Goal: Navigation & Orientation: Find specific page/section

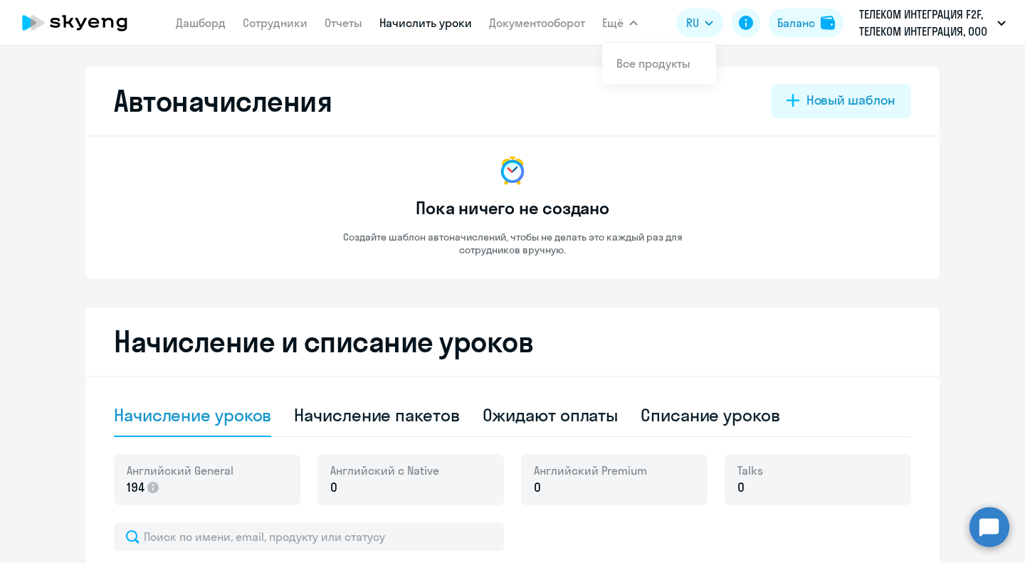
select select "10"
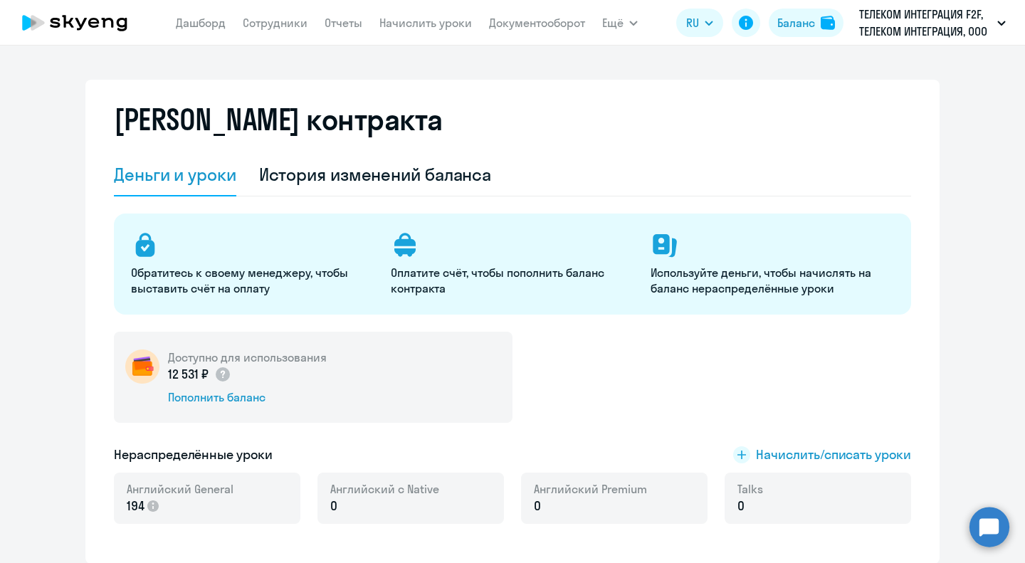
select select "english_adult_not_native_speaker"
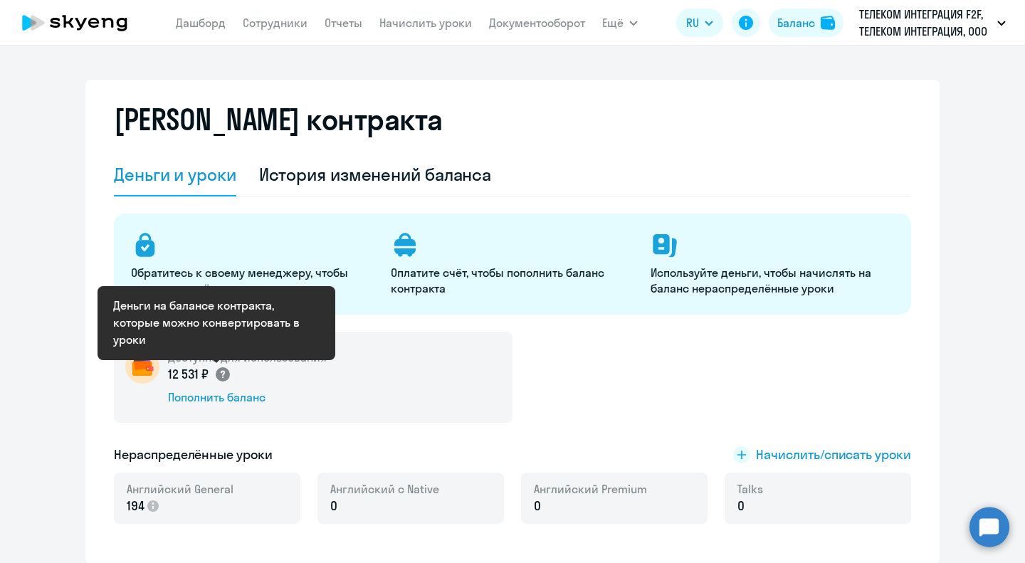
click at [216, 376] on circle at bounding box center [223, 374] width 14 height 14
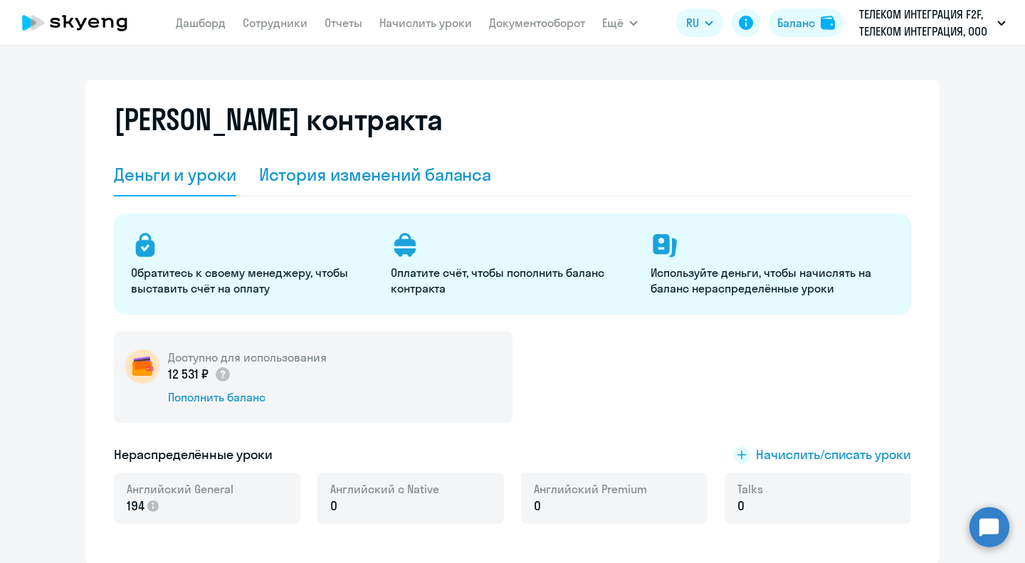
click at [366, 171] on div "История изменений баланса" at bounding box center [375, 174] width 233 height 23
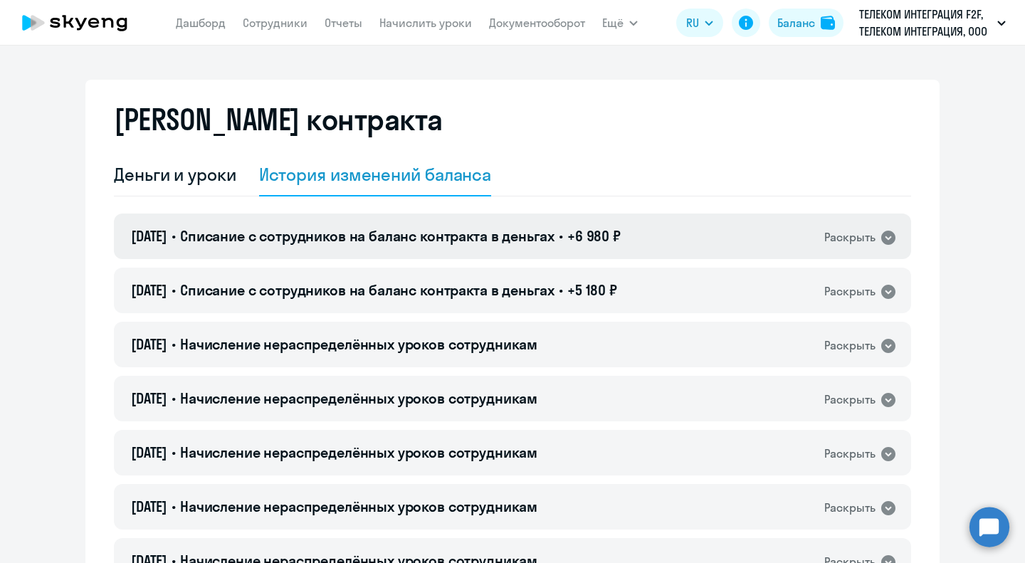
click at [881, 237] on icon at bounding box center [888, 238] width 14 height 14
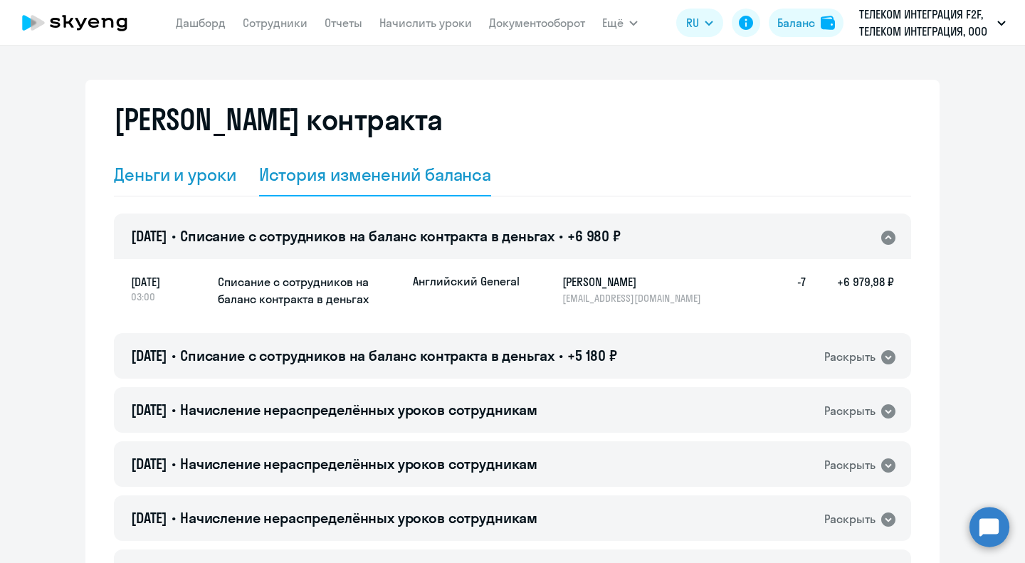
click at [185, 181] on div "Деньги и уроки" at bounding box center [175, 174] width 122 height 23
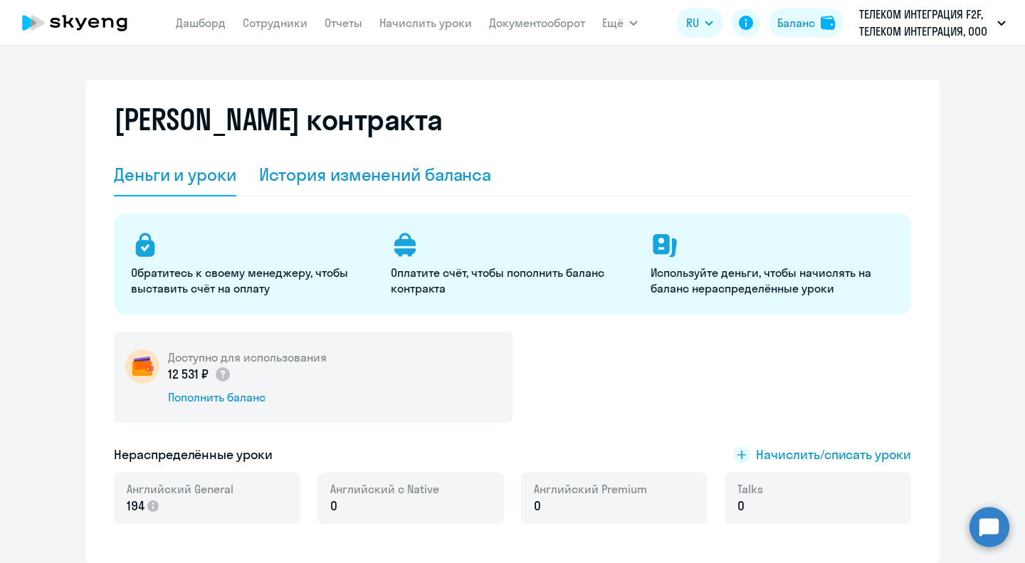
click at [361, 181] on div "История изменений баланса" at bounding box center [375, 174] width 233 height 23
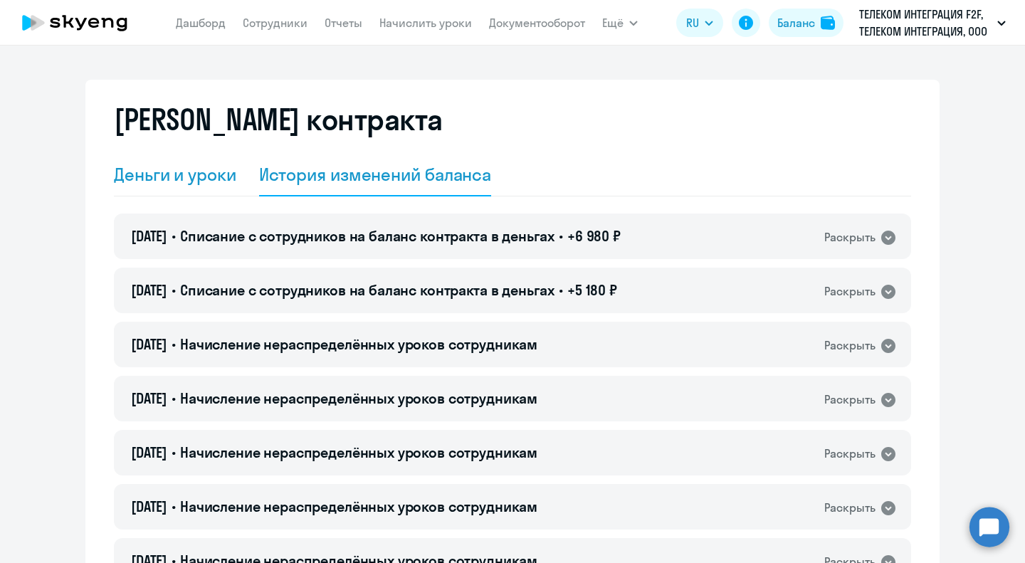
click at [221, 174] on div "Деньги и уроки" at bounding box center [175, 174] width 122 height 23
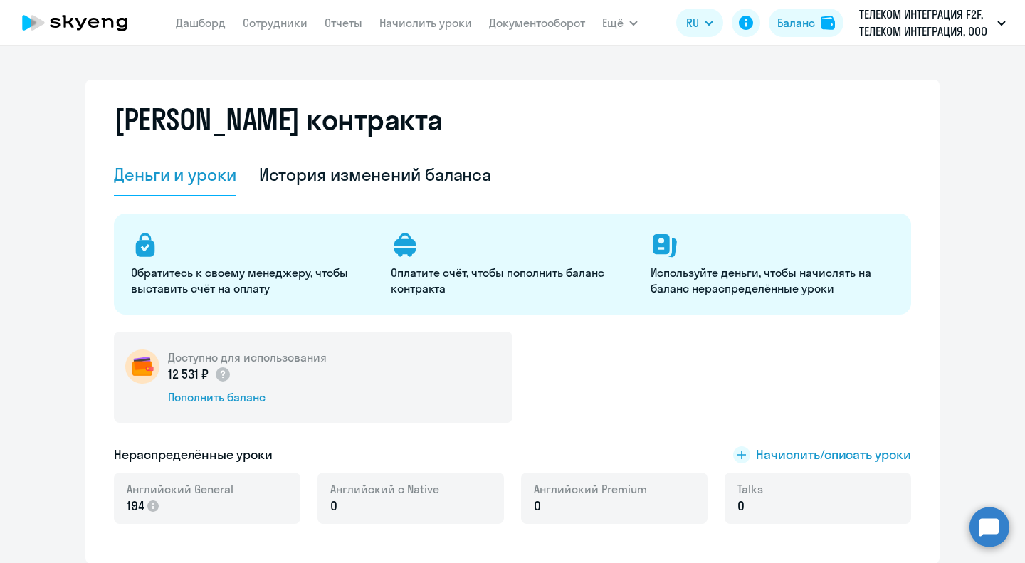
click at [127, 63] on div "Баланс контракта Деньги и уроки История изменений баланса Обратитесь к своему м…" at bounding box center [512, 304] width 1025 height 517
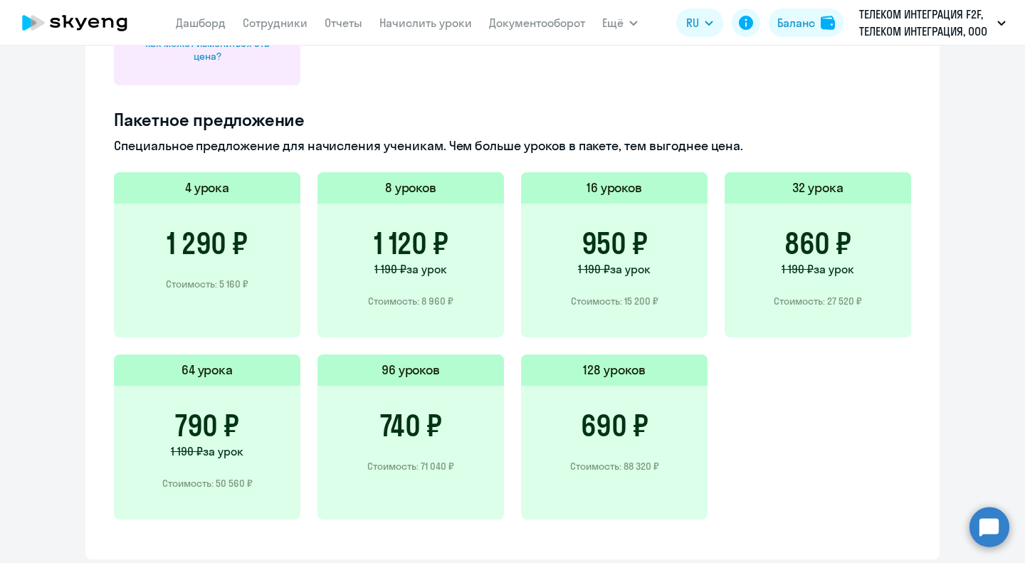
scroll to position [969, 0]
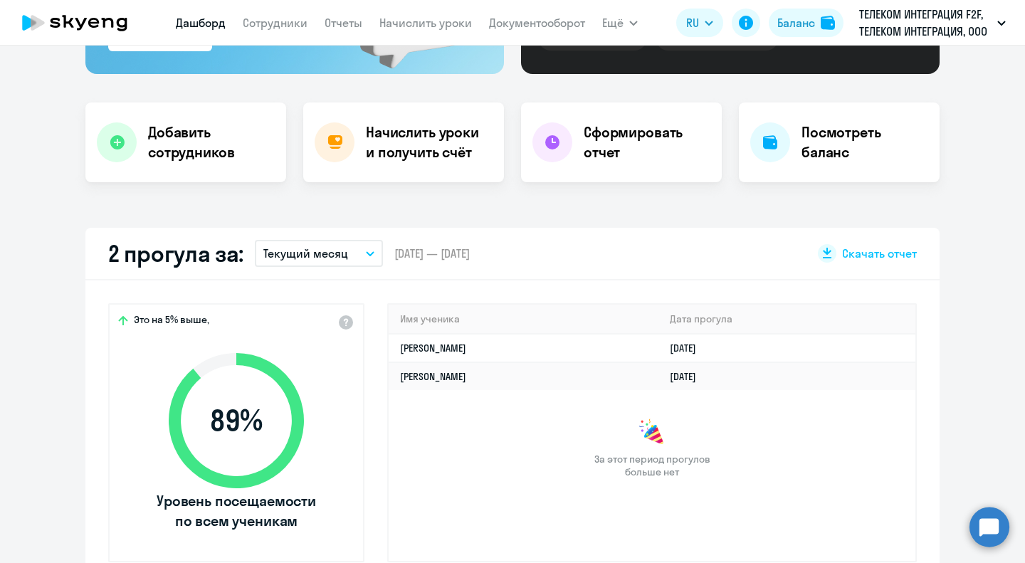
scroll to position [285, 0]
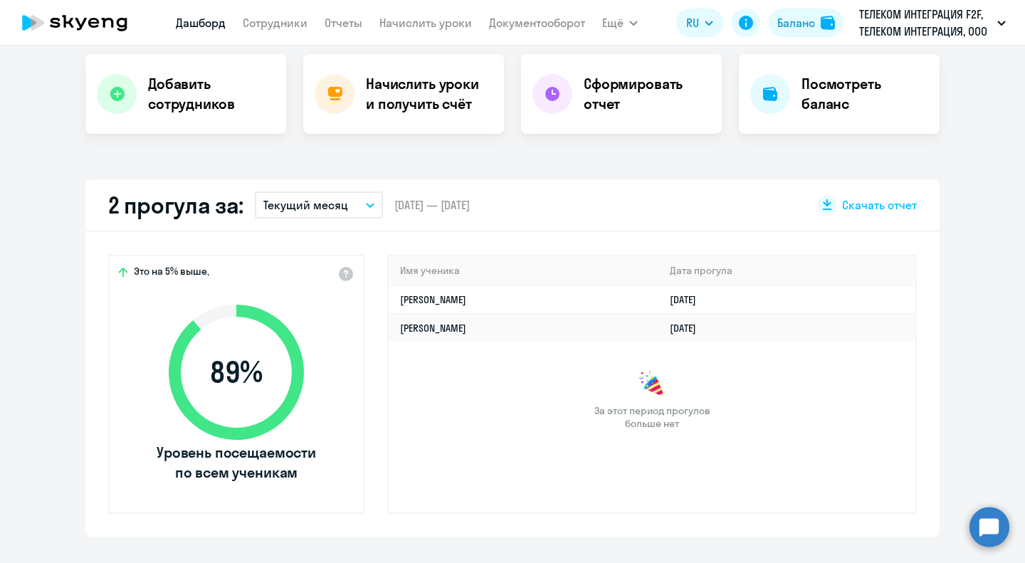
select select "30"
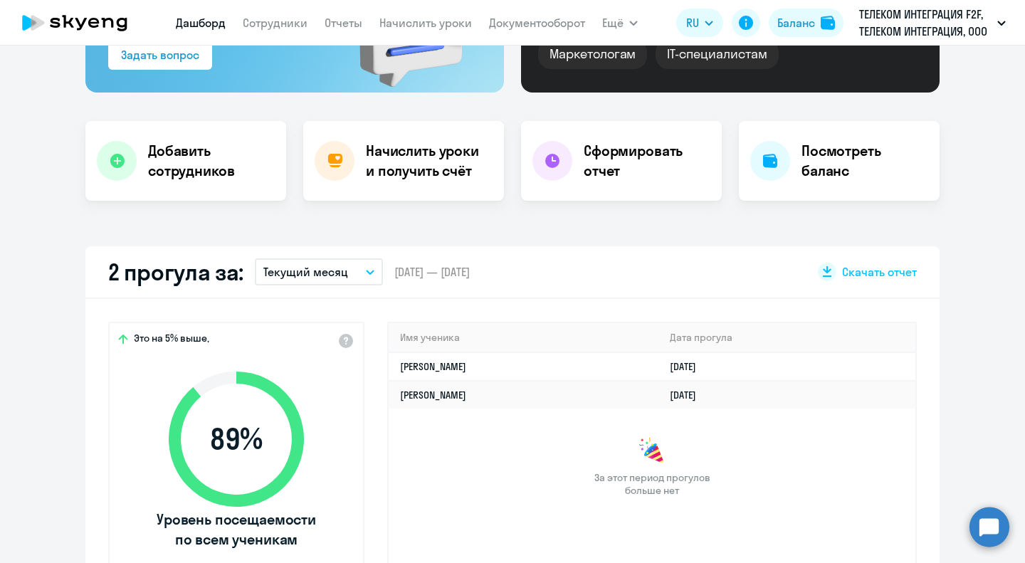
scroll to position [142, 0]
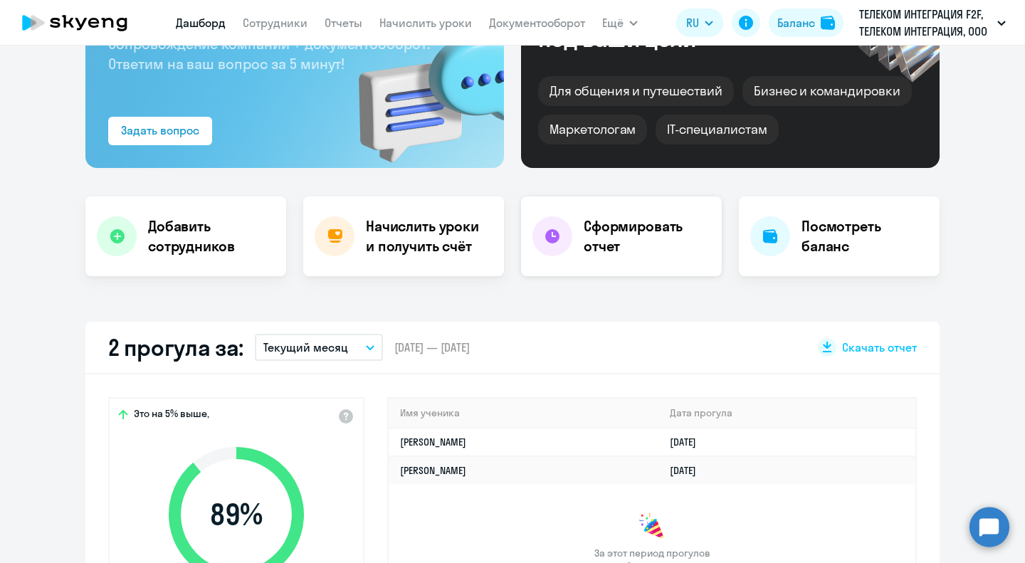
click at [591, 233] on h4 "Сформировать отчет" at bounding box center [646, 236] width 127 height 40
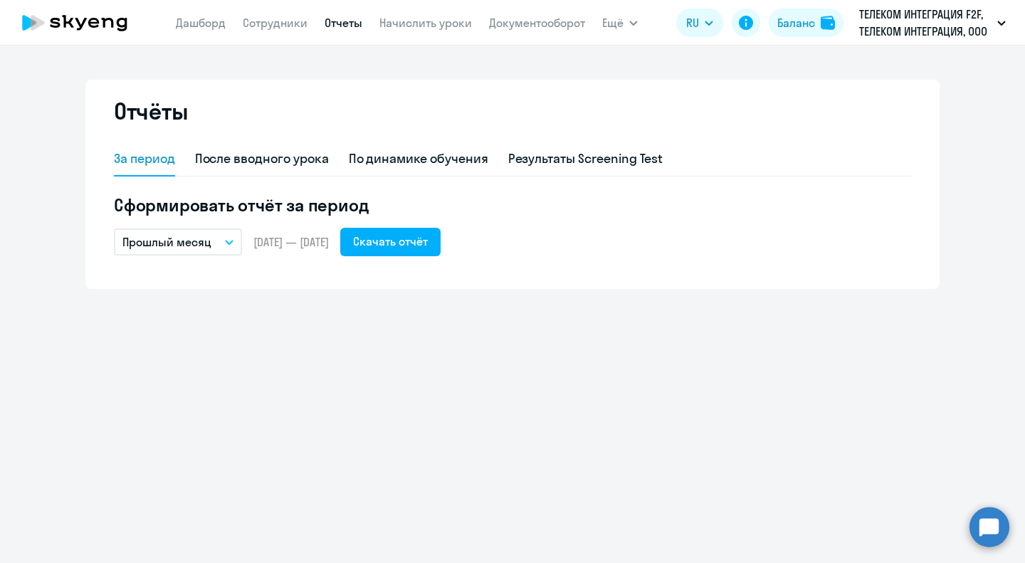
click at [233, 242] on icon "button" at bounding box center [229, 242] width 9 height 5
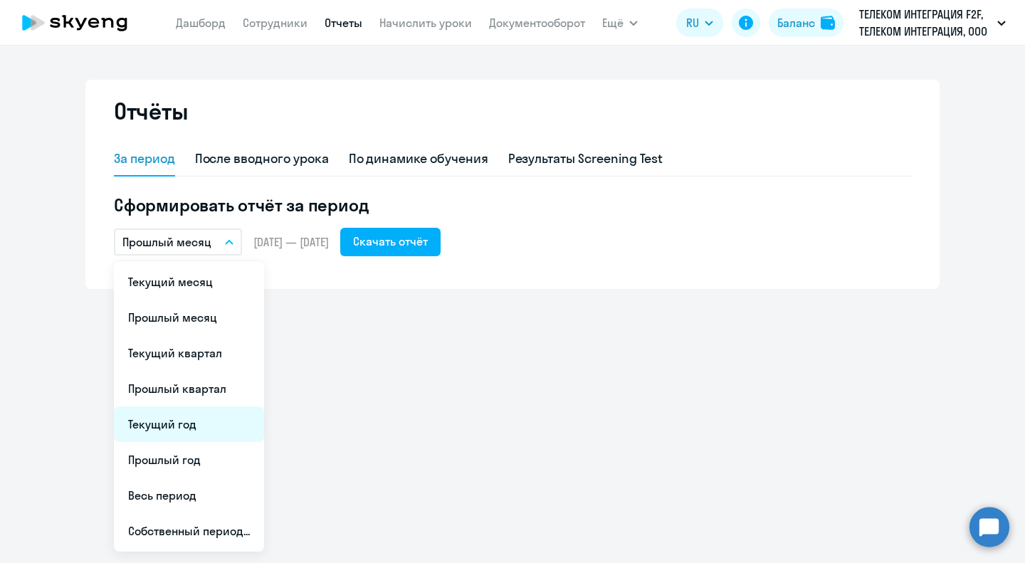
click at [184, 428] on li "Текущий год" at bounding box center [189, 424] width 150 height 36
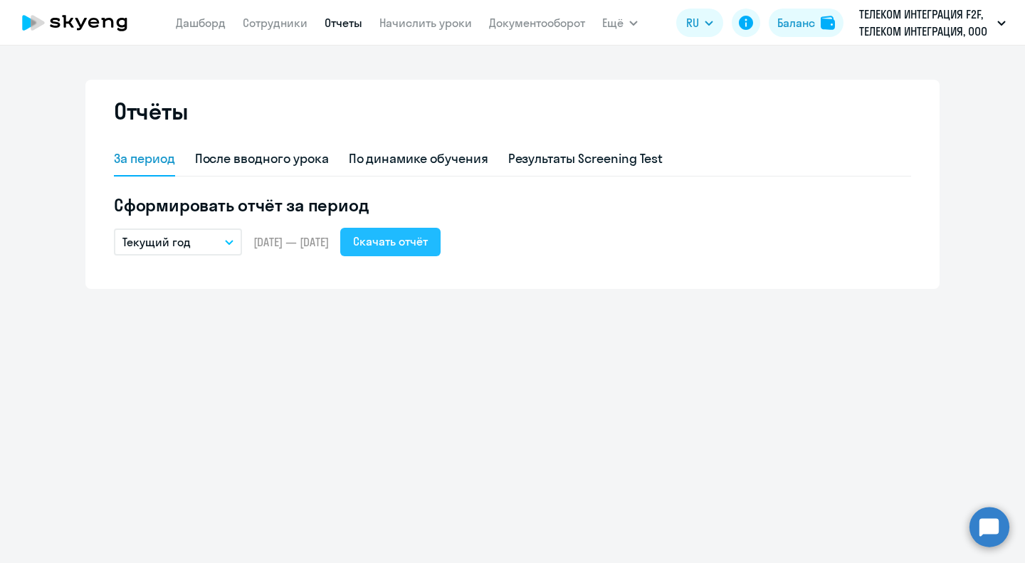
click at [411, 243] on div "Скачать отчёт" at bounding box center [390, 241] width 75 height 17
click at [413, 163] on div "По динамике обучения" at bounding box center [418, 158] width 139 height 18
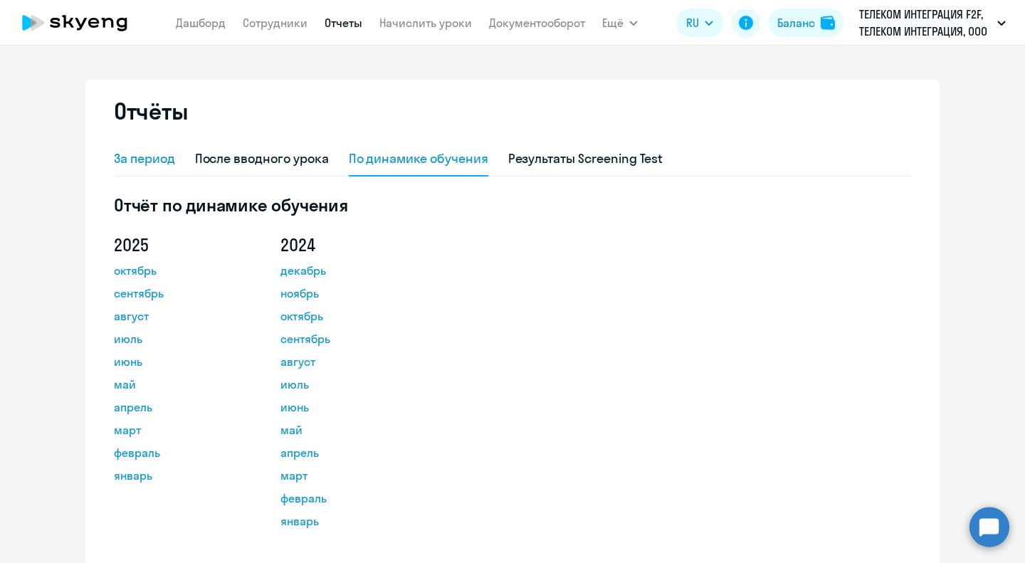
click at [154, 161] on div "За период" at bounding box center [144, 158] width 61 height 18
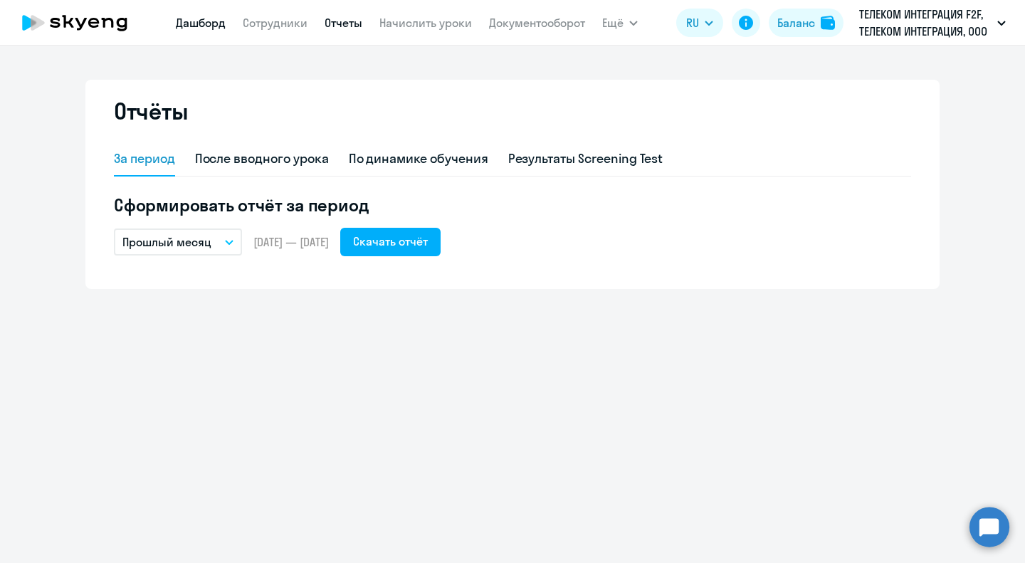
click at [211, 22] on link "Дашборд" at bounding box center [201, 23] width 50 height 14
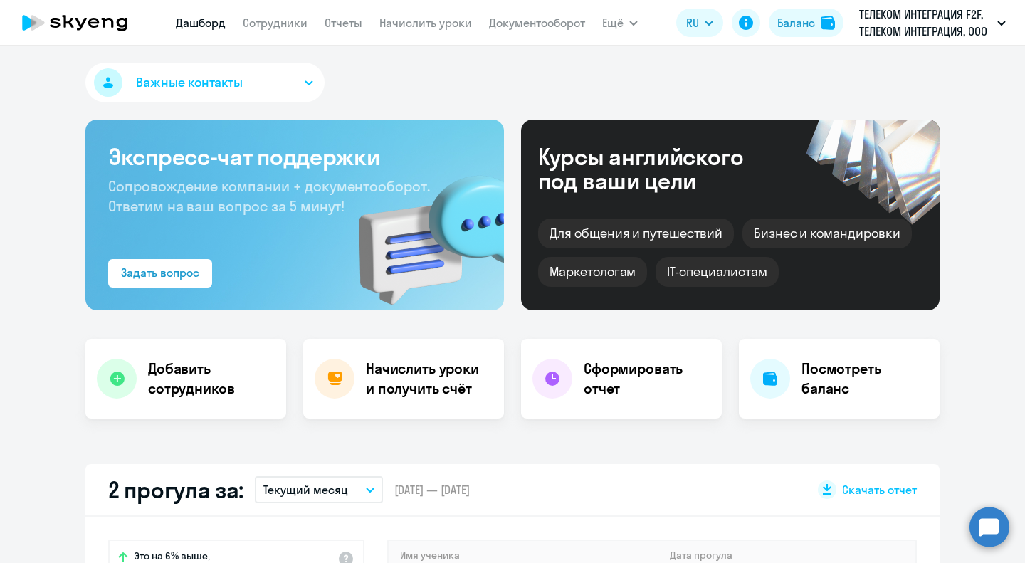
select select "30"
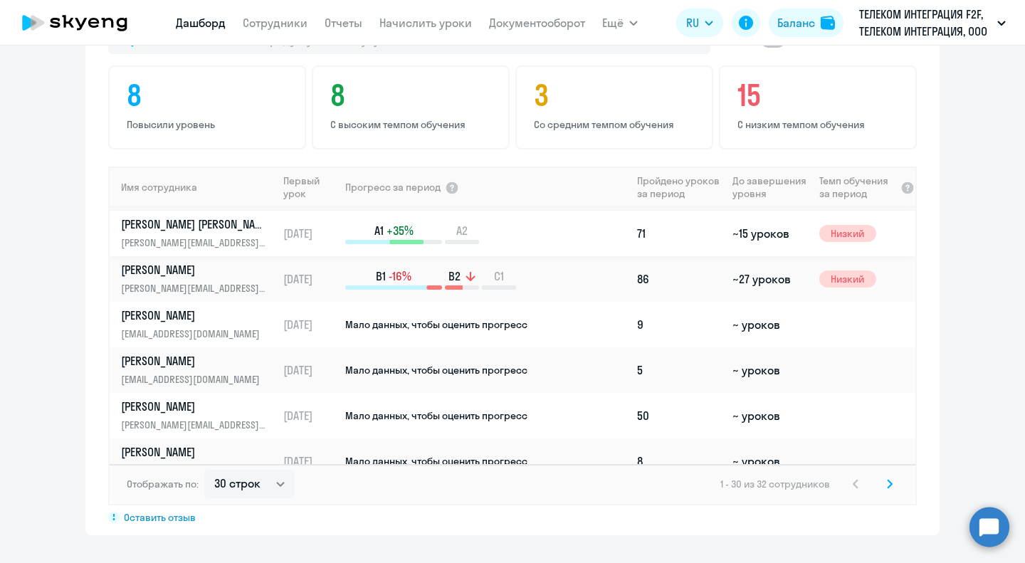
scroll to position [1110, 0]
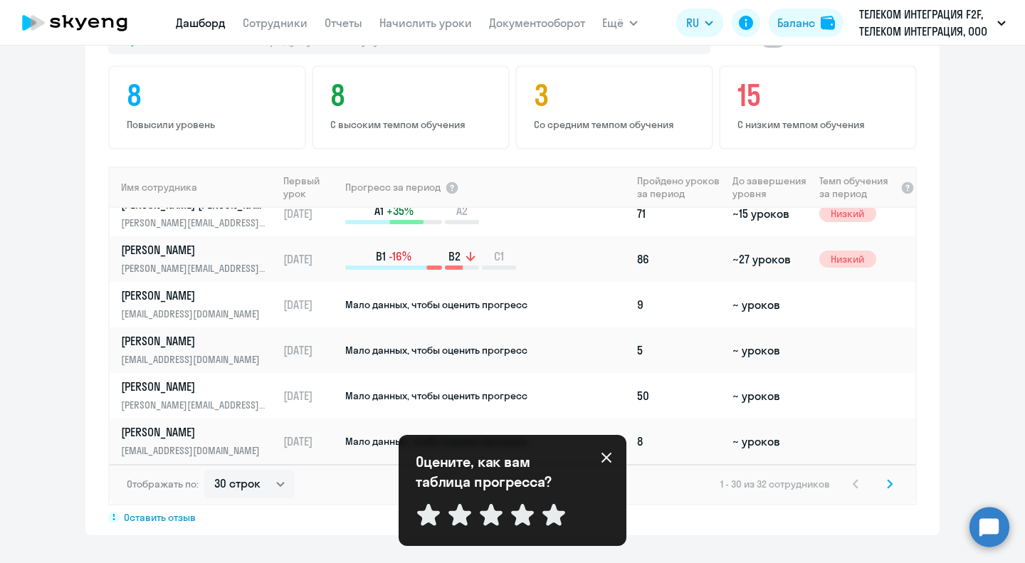
click at [606, 455] on icon at bounding box center [606, 457] width 11 height 11
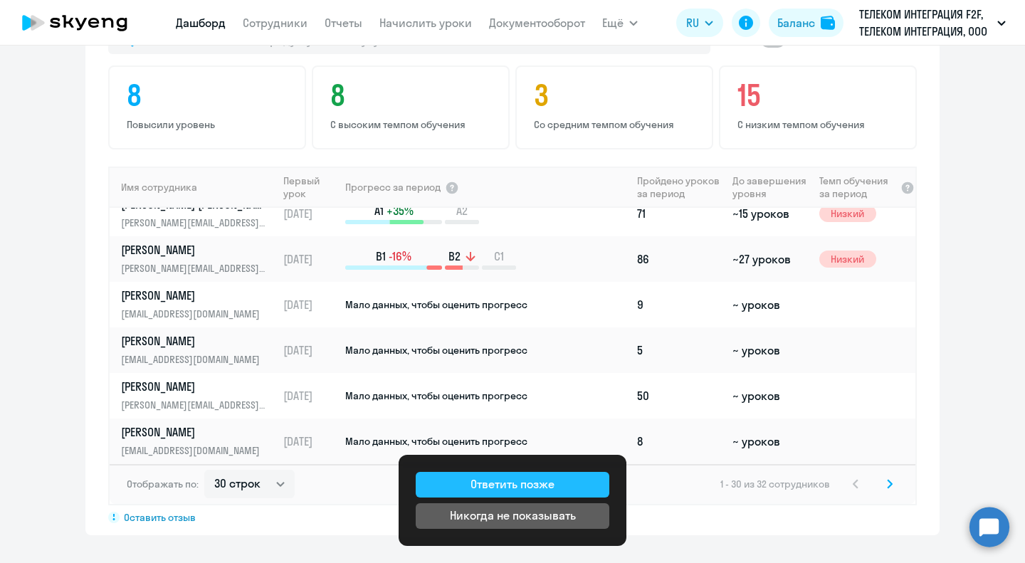
click at [534, 487] on div "Ответить позже" at bounding box center [512, 483] width 84 height 17
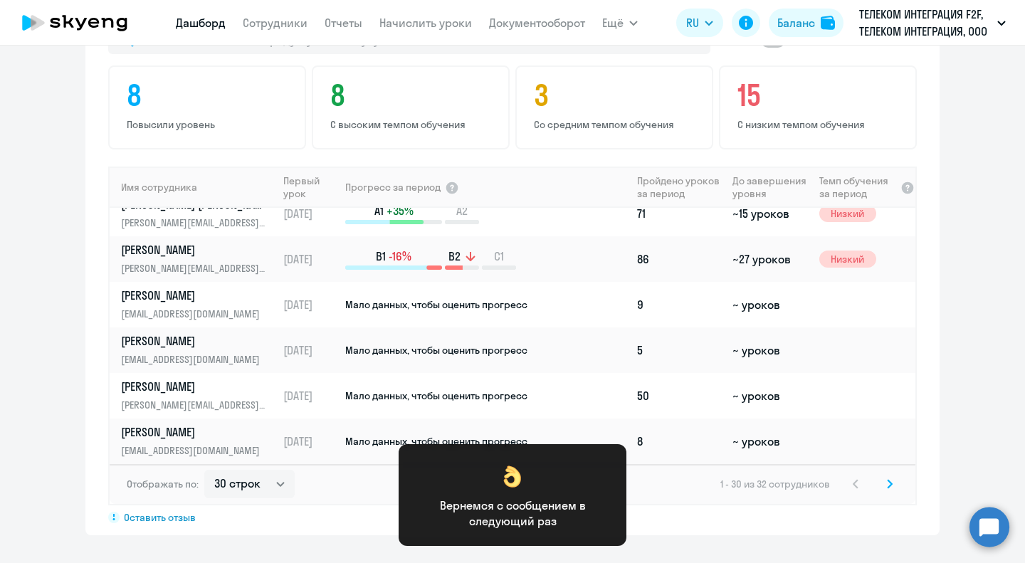
click at [753, 522] on div "Показать отключенных 8 Повысили уровень 8 С высоким темпом обучения 3 Со средни…" at bounding box center [512, 274] width 854 height 521
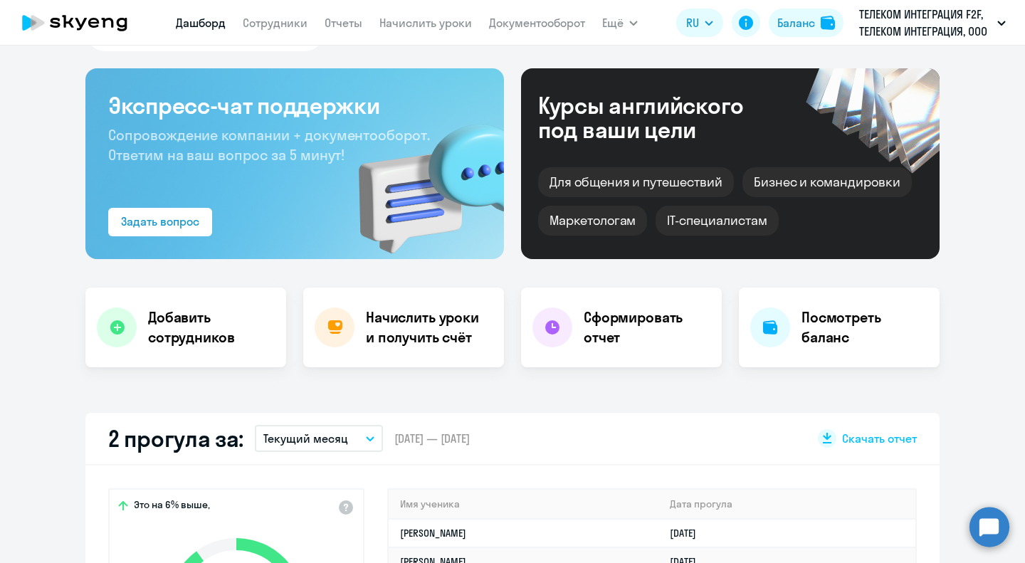
scroll to position [0, 0]
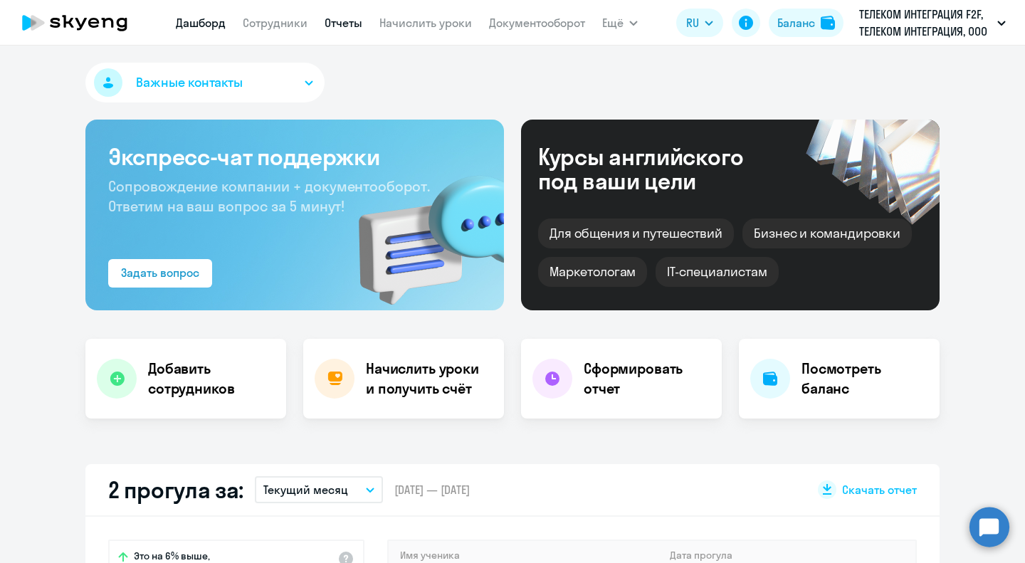
click at [327, 21] on link "Отчеты" at bounding box center [343, 23] width 38 height 14
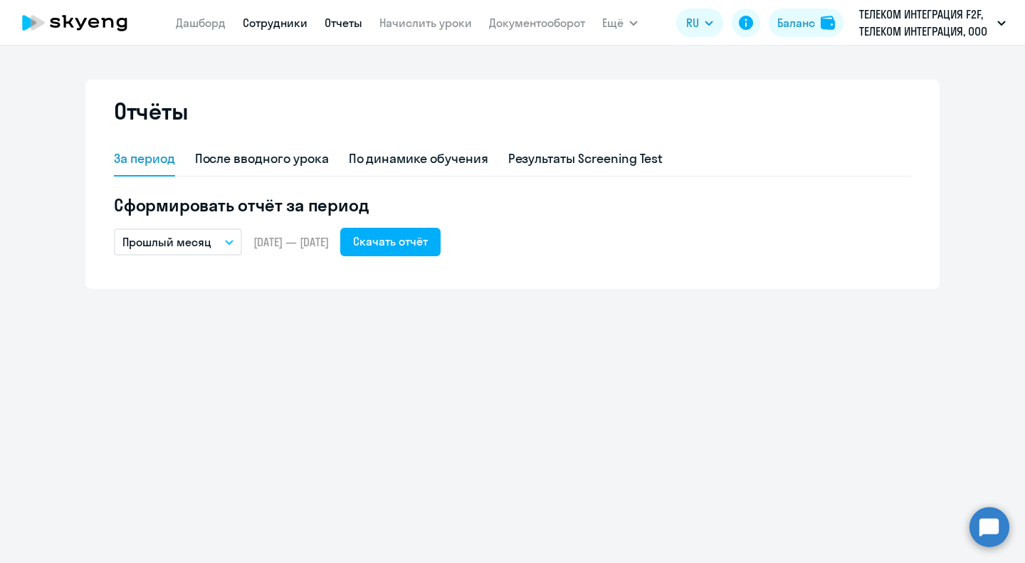
click at [303, 23] on link "Сотрудники" at bounding box center [275, 23] width 65 height 14
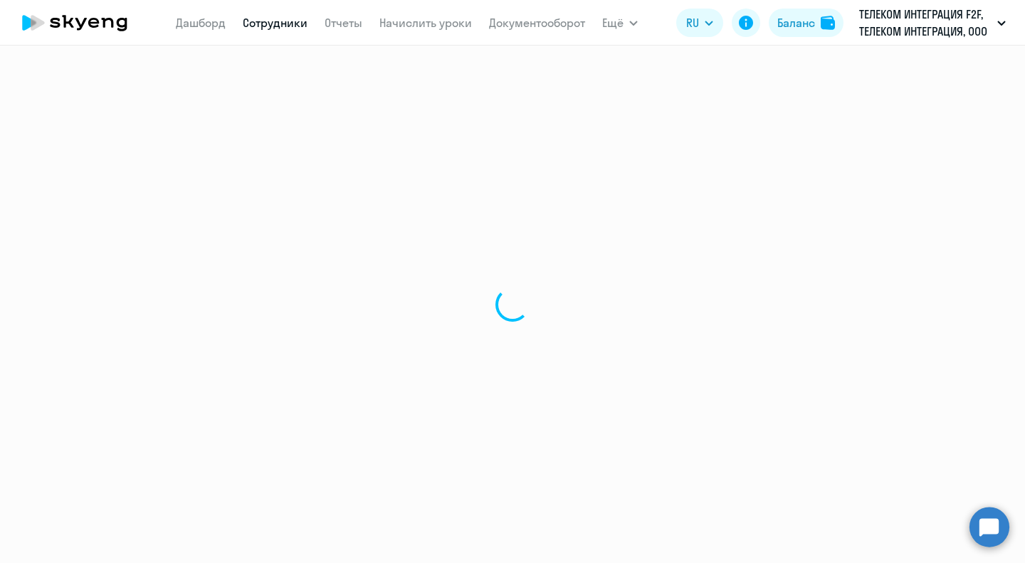
select select "30"
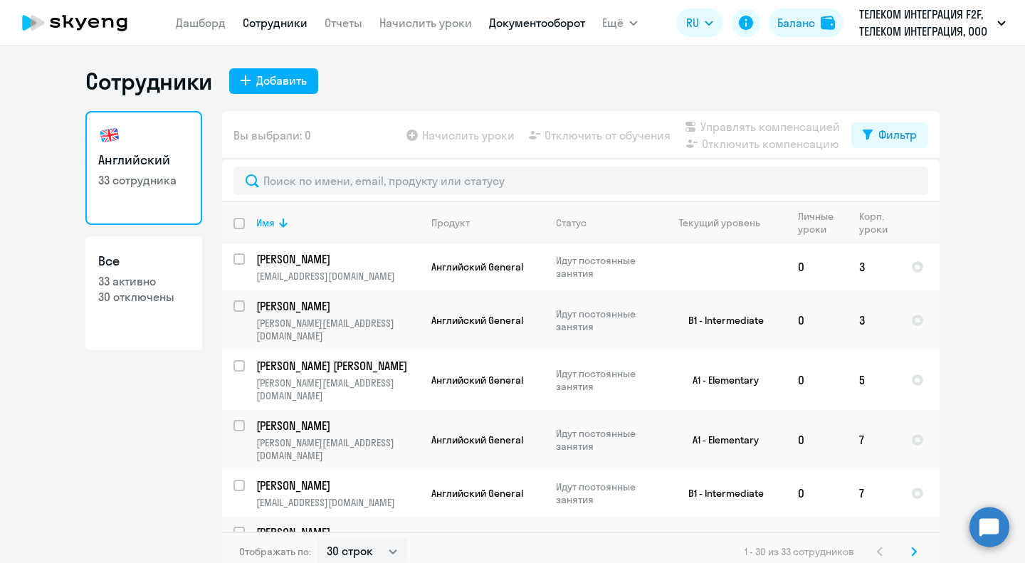
click at [502, 18] on link "Документооборот" at bounding box center [537, 23] width 96 height 14
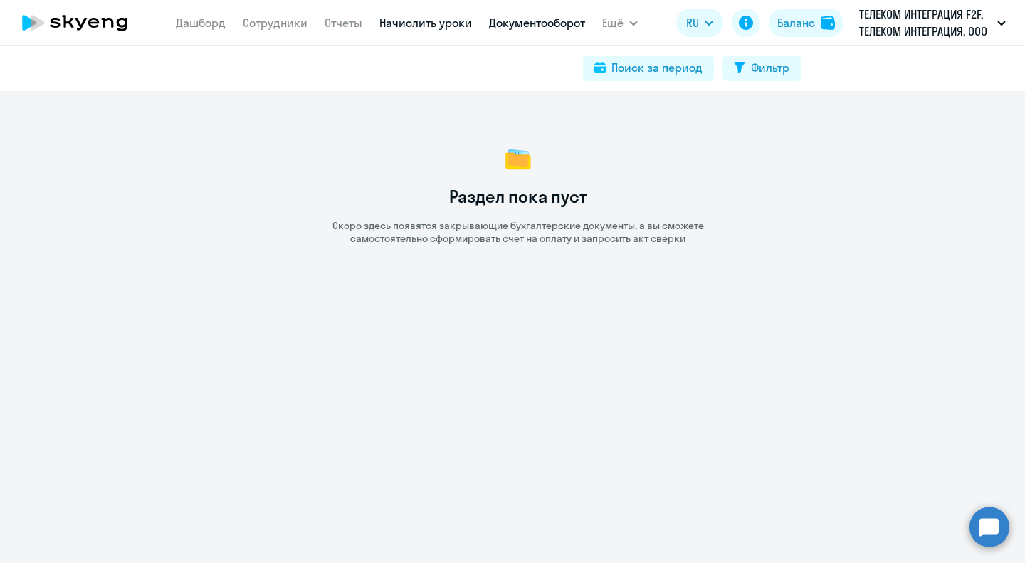
click at [428, 23] on link "Начислить уроки" at bounding box center [425, 23] width 92 height 14
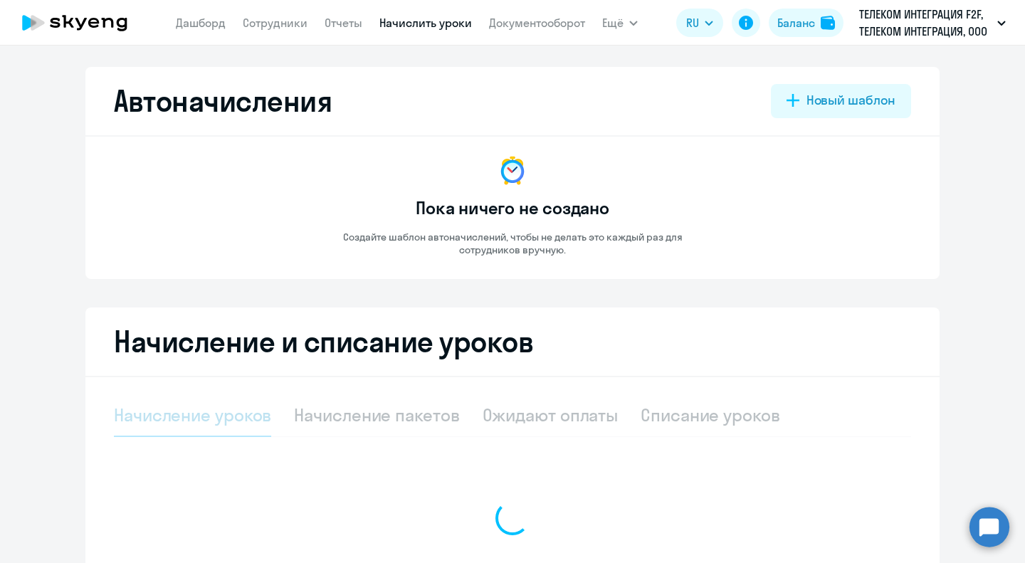
select select "10"
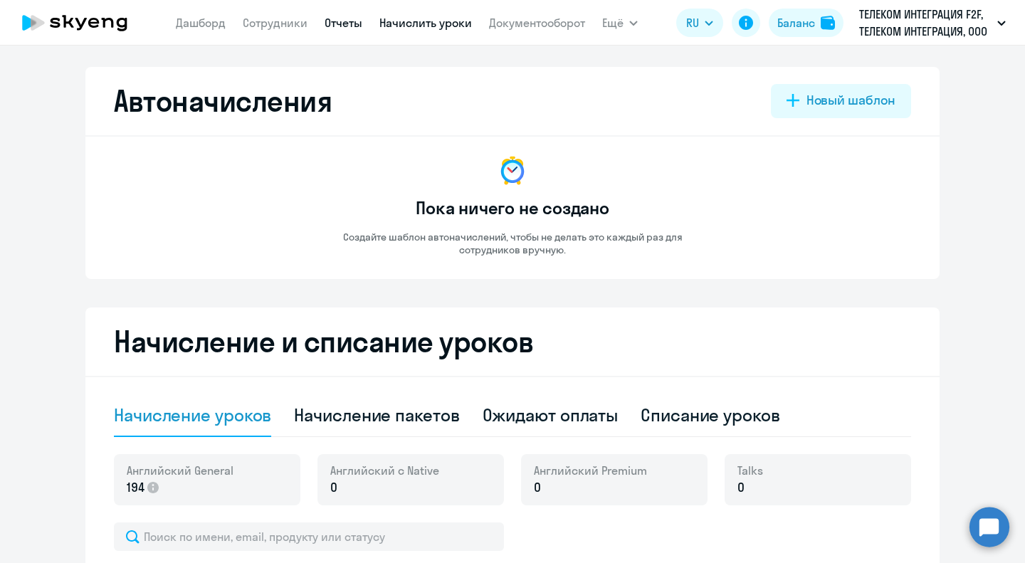
click at [356, 18] on link "Отчеты" at bounding box center [343, 23] width 38 height 14
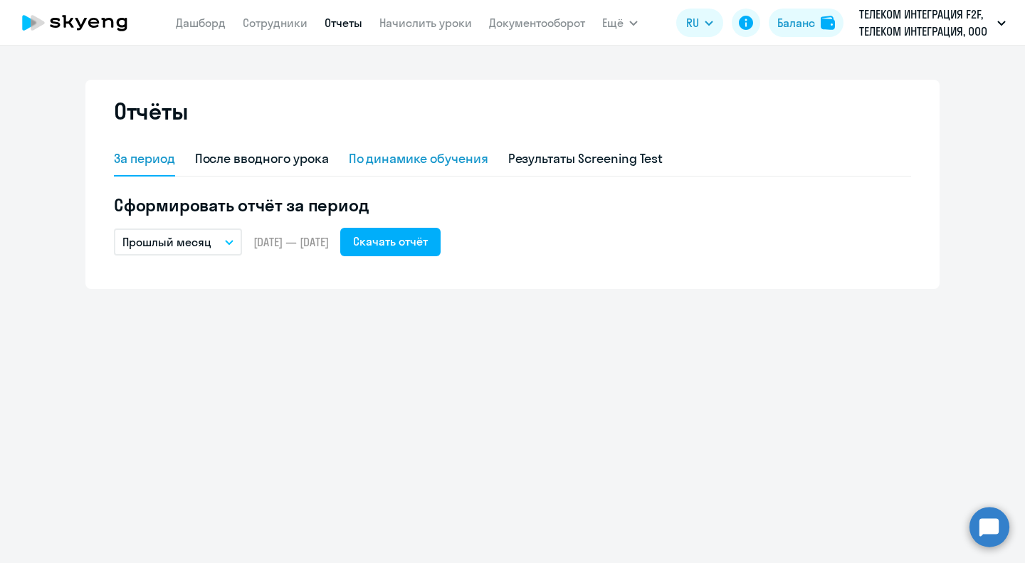
click at [369, 157] on div "По динамике обучения" at bounding box center [418, 158] width 139 height 18
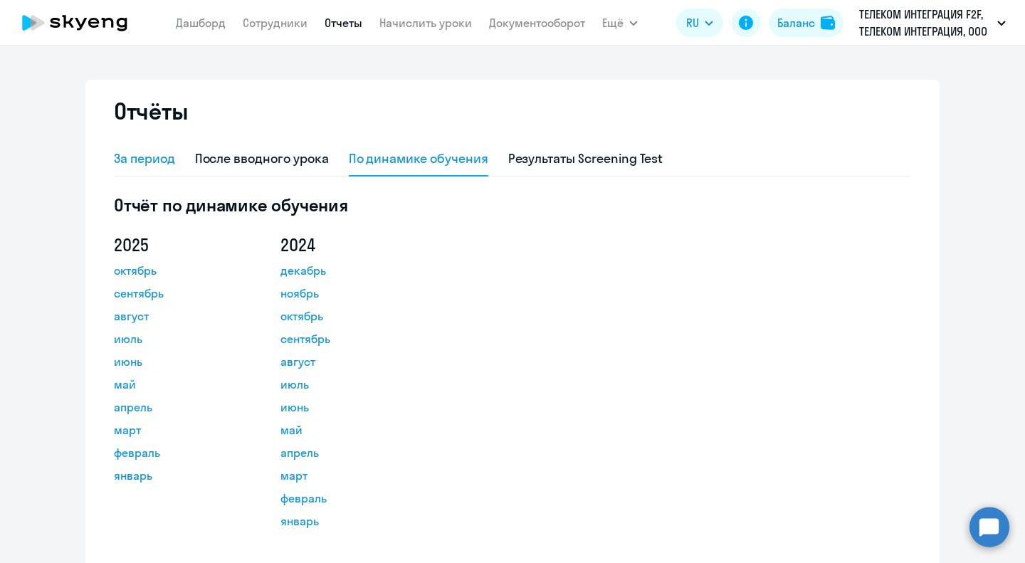
click at [147, 163] on div "За период" at bounding box center [144, 158] width 61 height 18
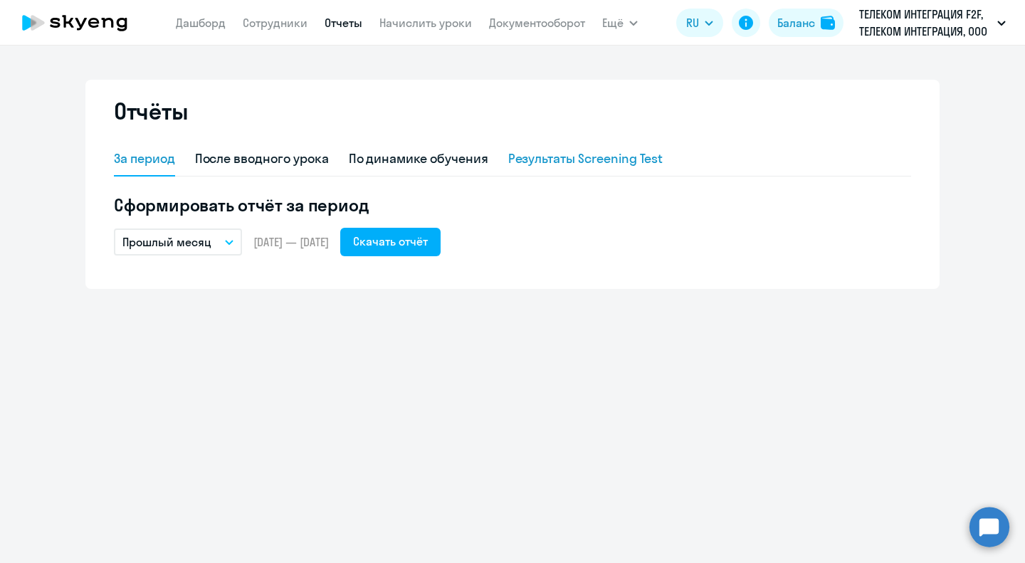
click at [608, 164] on div "Результаты Screening Test" at bounding box center [585, 158] width 155 height 18
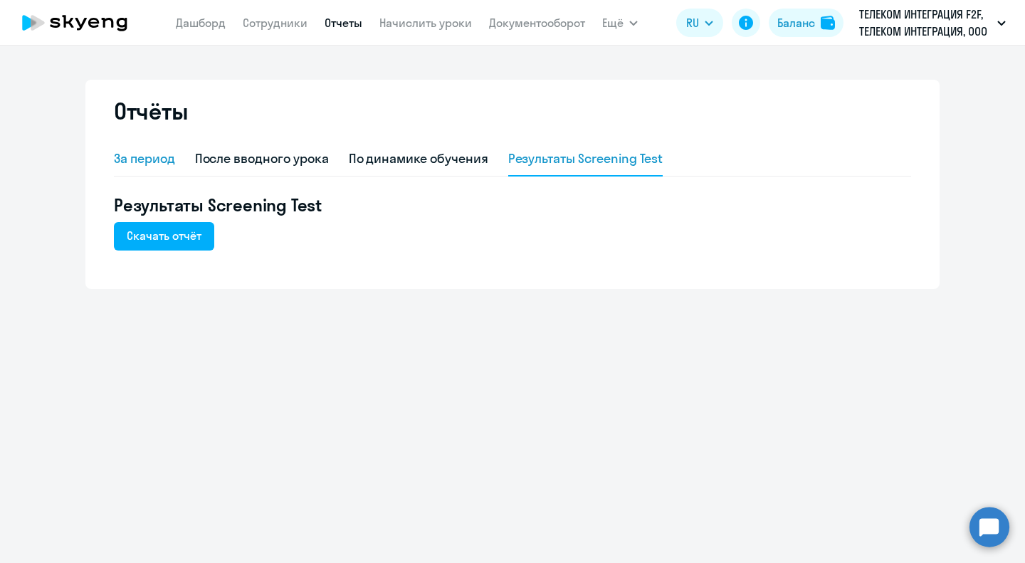
click at [118, 154] on div "За период" at bounding box center [144, 158] width 61 height 18
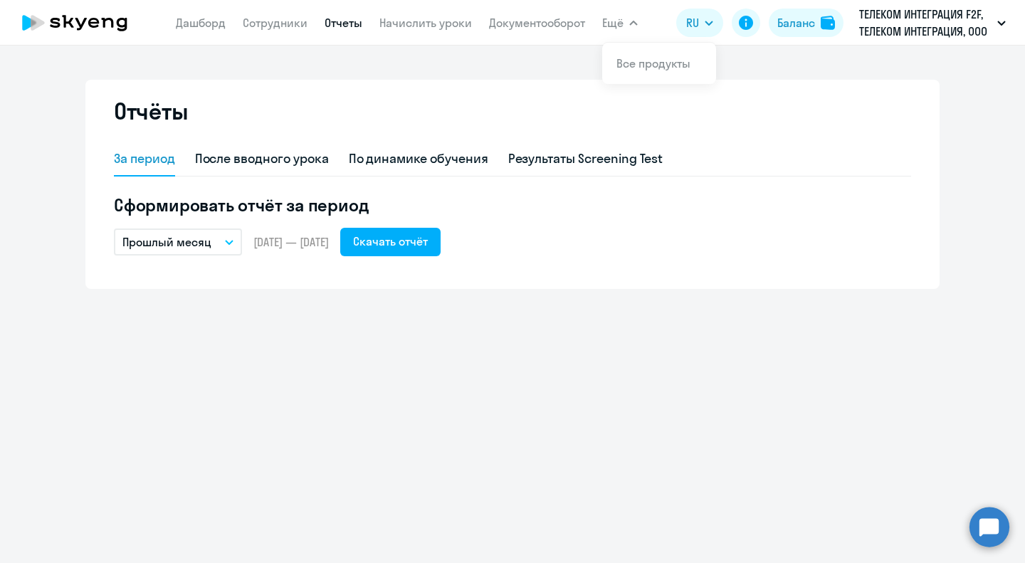
click at [632, 21] on icon "button" at bounding box center [633, 23] width 9 height 5
click at [636, 61] on link "Все продукты" at bounding box center [653, 63] width 74 height 14
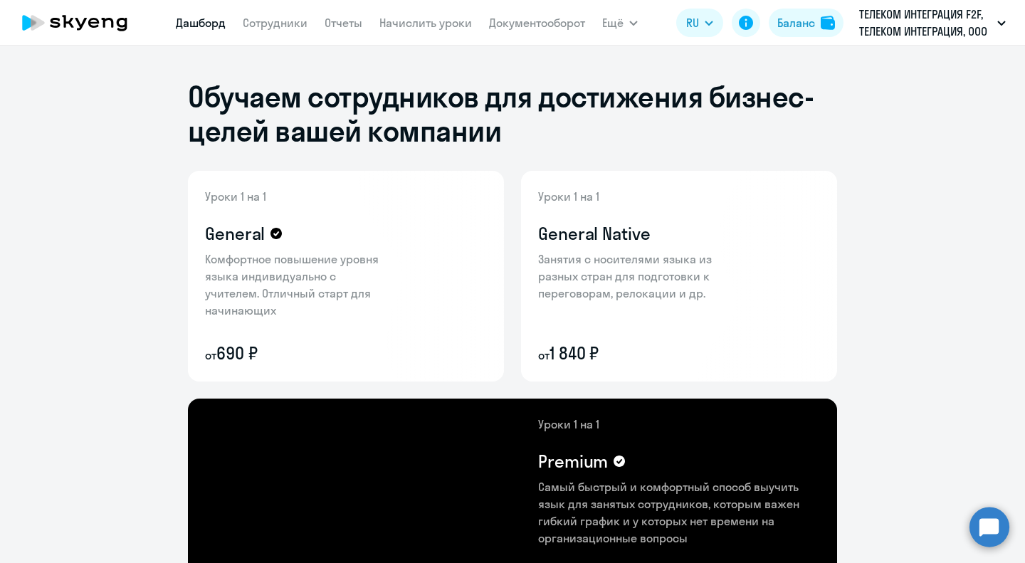
click at [203, 21] on link "Дашборд" at bounding box center [201, 23] width 50 height 14
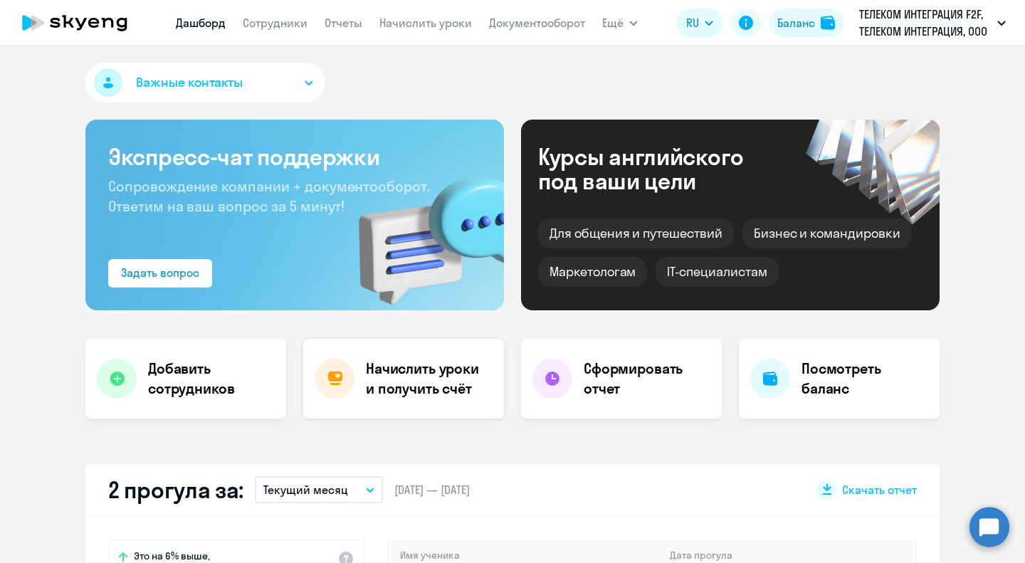
select select "30"
click at [431, 385] on h4 "Начислить уроки и получить счёт" at bounding box center [428, 379] width 124 height 40
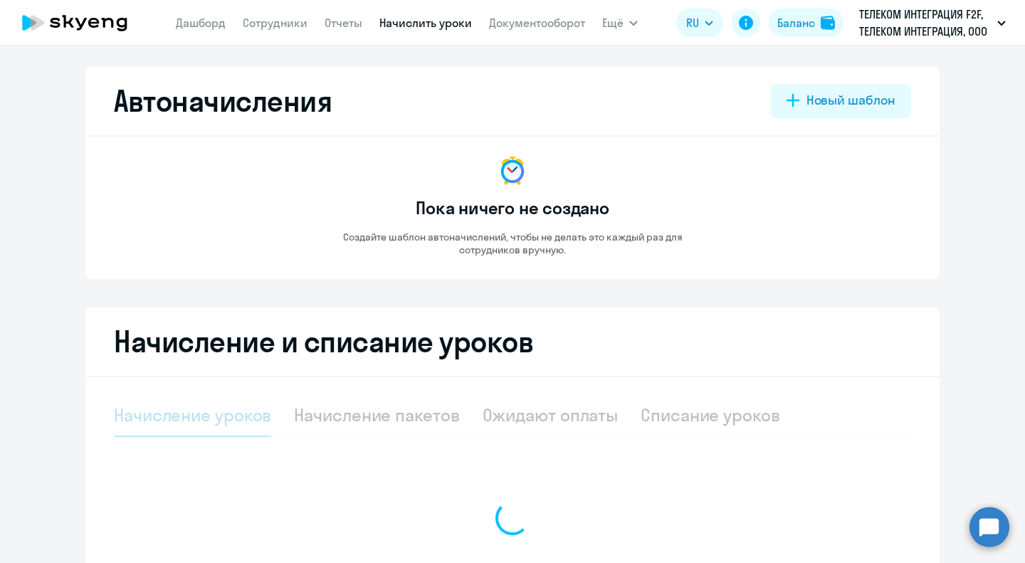
select select "10"
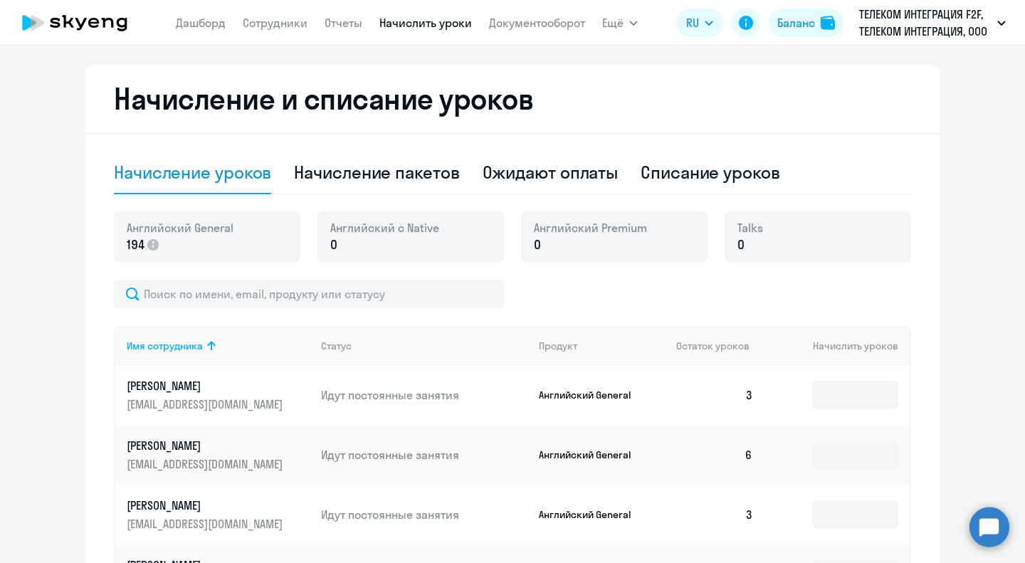
scroll to position [285, 0]
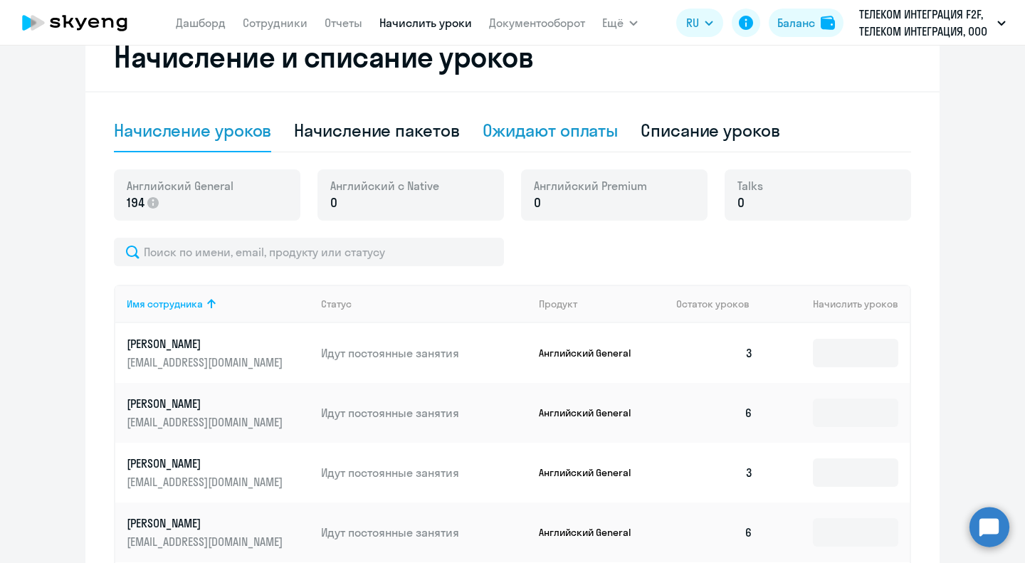
click at [573, 129] on div "Ожидают оплаты" at bounding box center [550, 130] width 136 height 23
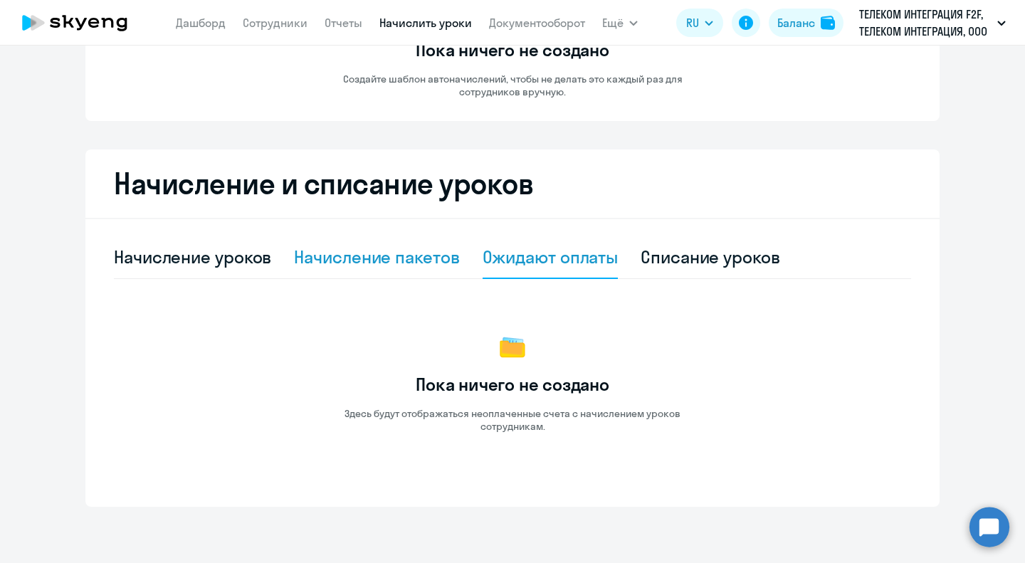
click at [397, 265] on div "Начисление пакетов" at bounding box center [376, 256] width 165 height 23
select select "10"
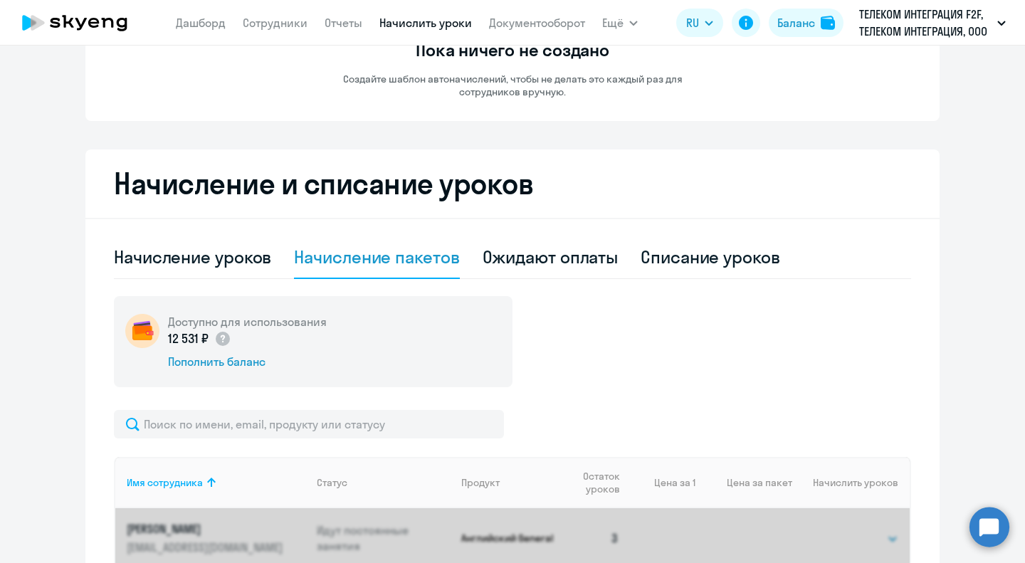
scroll to position [285, 0]
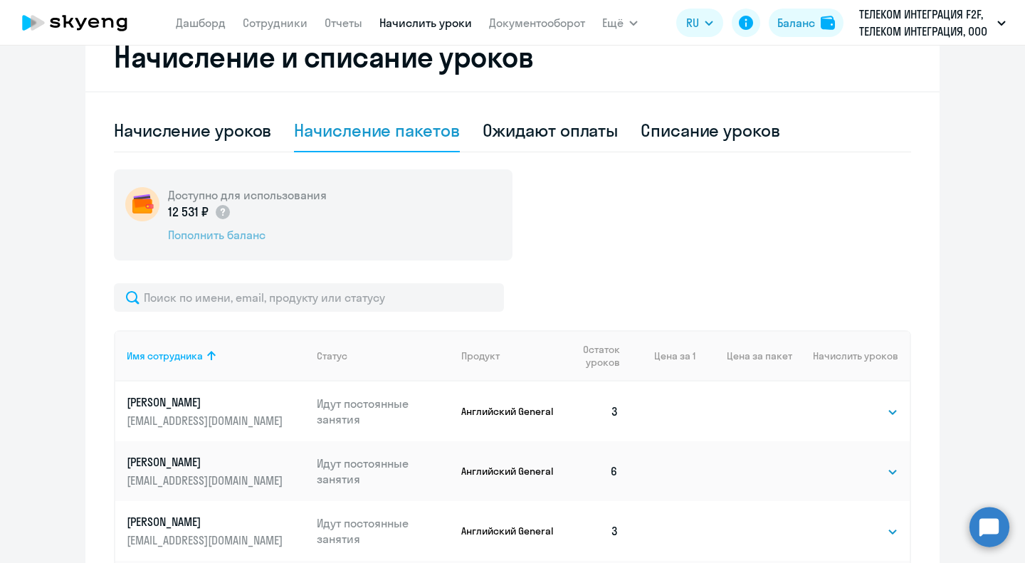
click at [199, 228] on div "Пополнить баланс" at bounding box center [247, 235] width 159 height 16
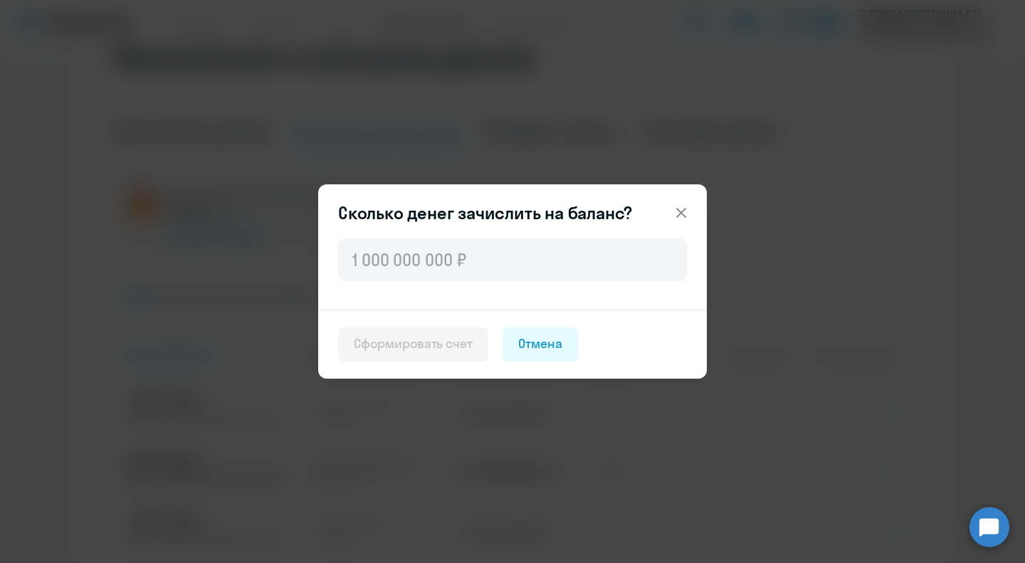
click at [680, 207] on icon at bounding box center [680, 212] width 17 height 17
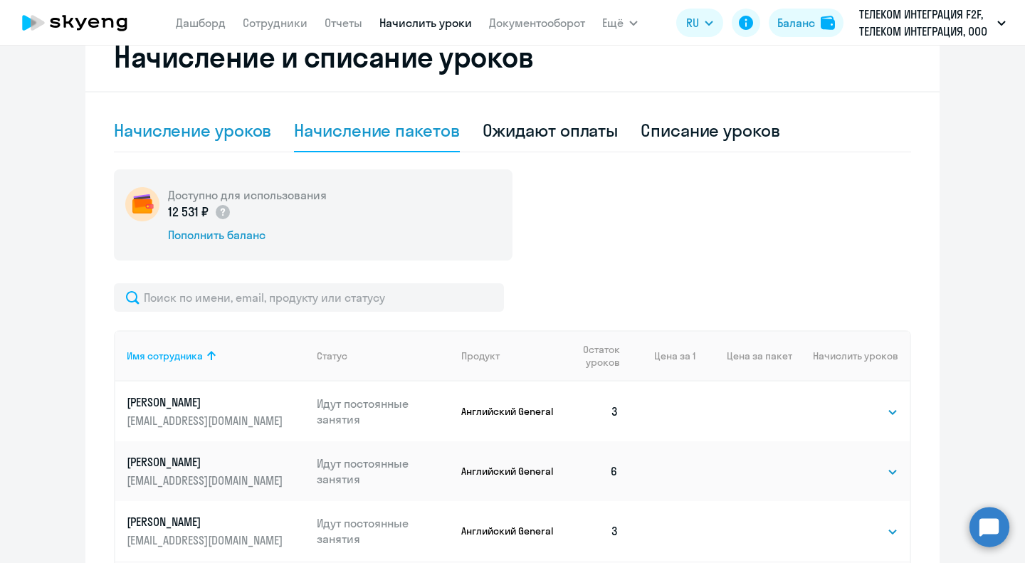
click at [206, 132] on div "Начисление уроков" at bounding box center [192, 130] width 157 height 23
select select "10"
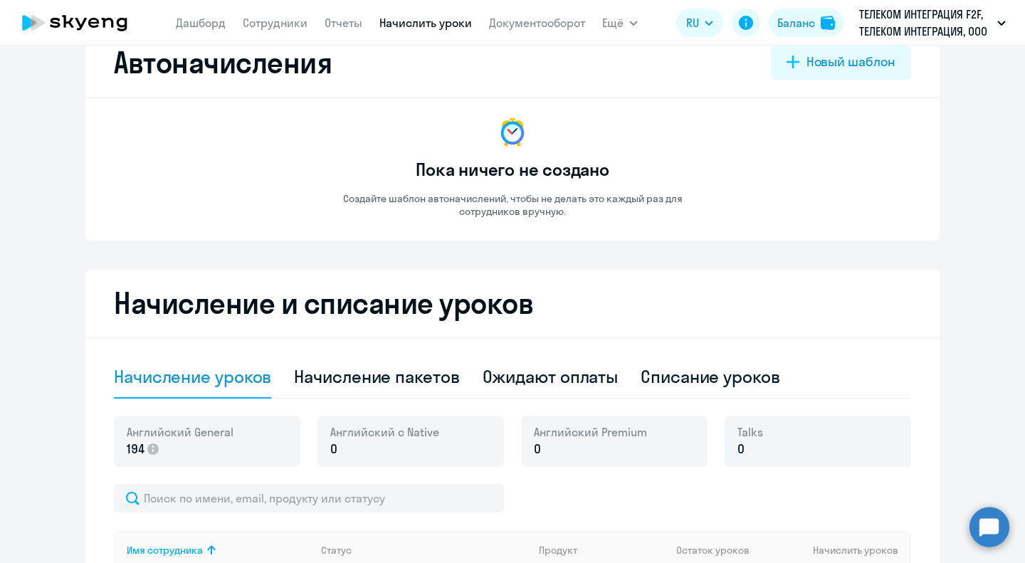
scroll to position [0, 0]
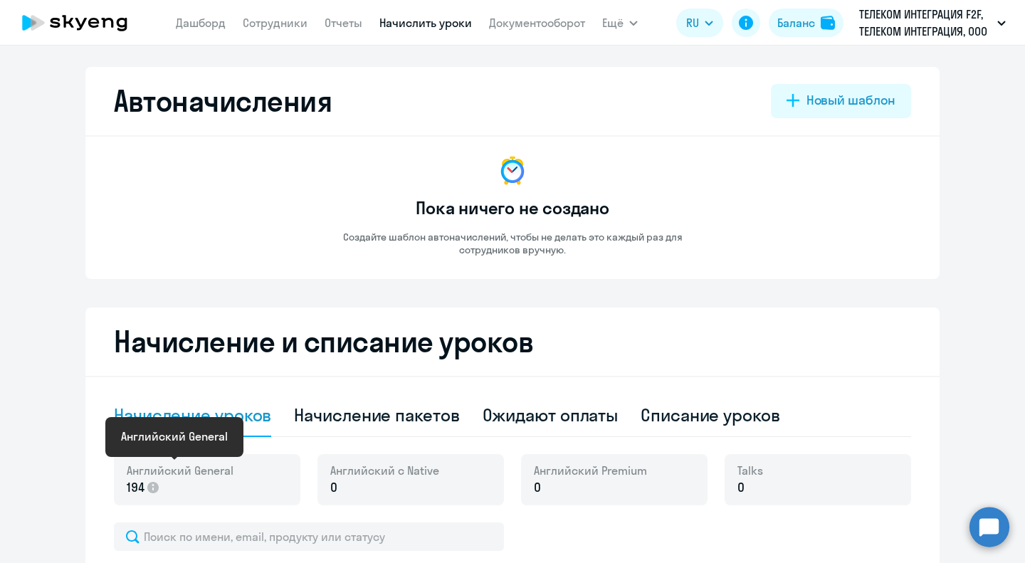
click at [181, 473] on span "Английский General" at bounding box center [180, 470] width 107 height 16
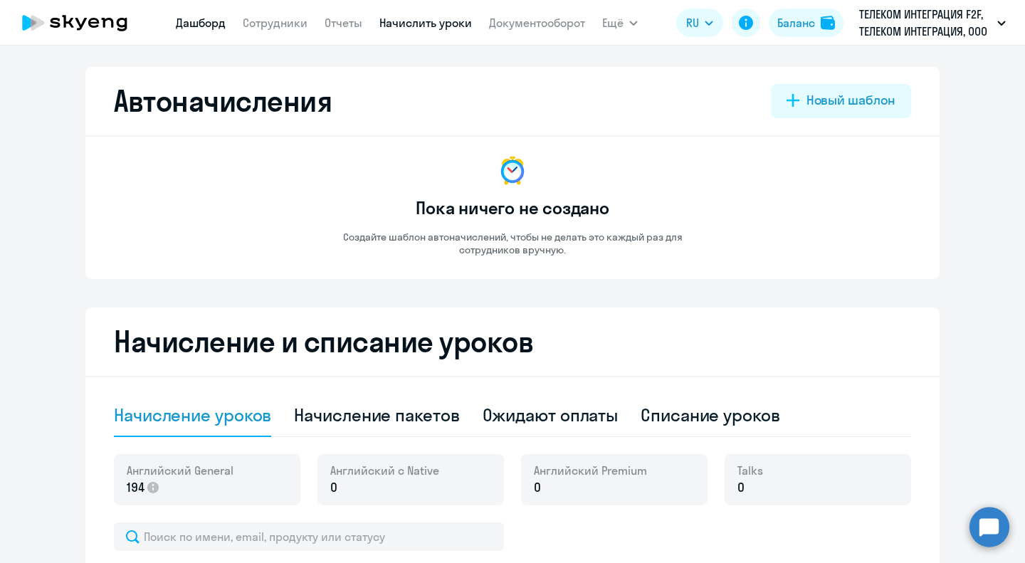
click at [199, 23] on link "Дашборд" at bounding box center [201, 23] width 50 height 14
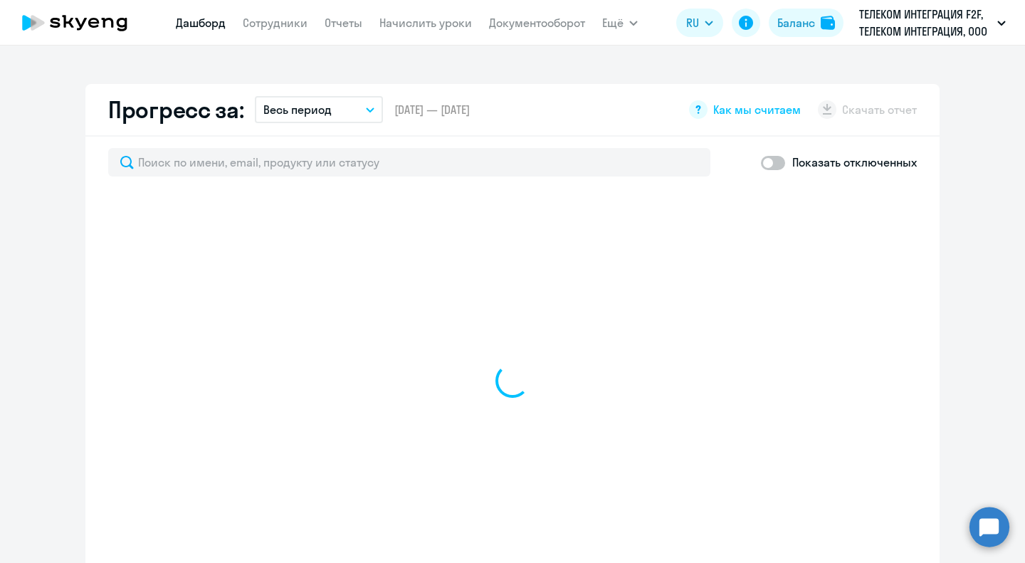
scroll to position [852, 0]
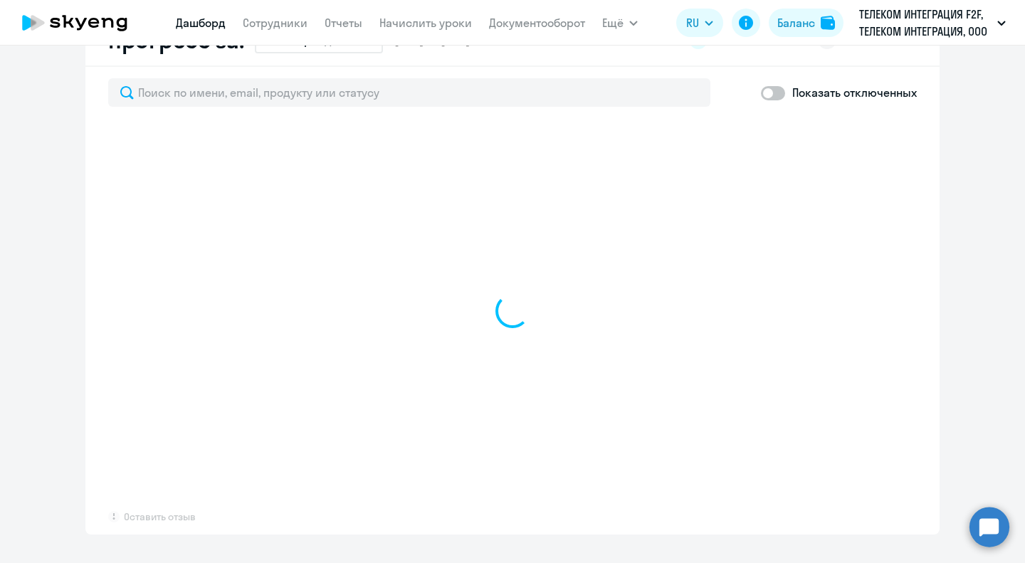
select select "30"
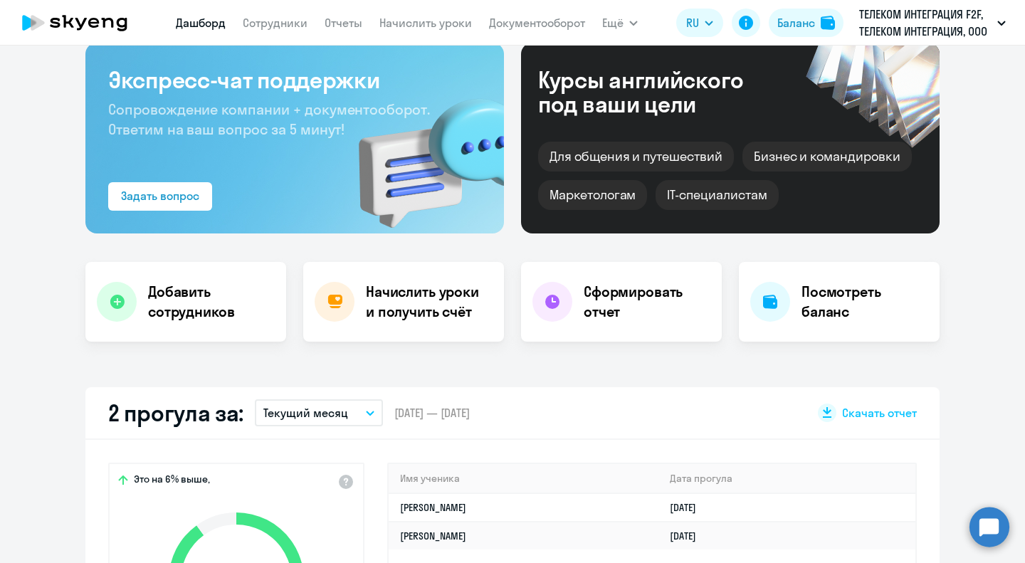
scroll to position [70, 0]
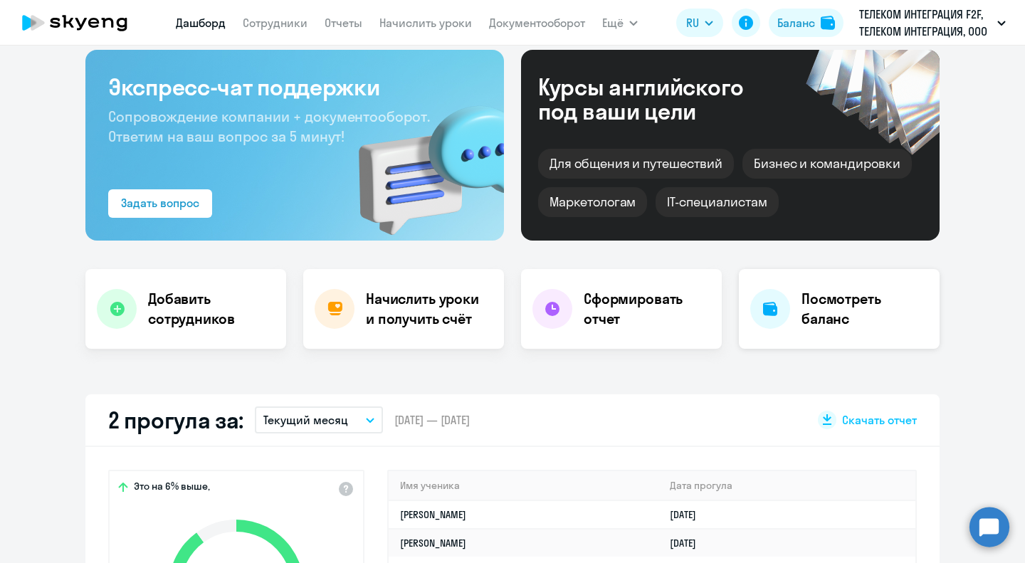
click at [776, 297] on div at bounding box center [770, 309] width 40 height 40
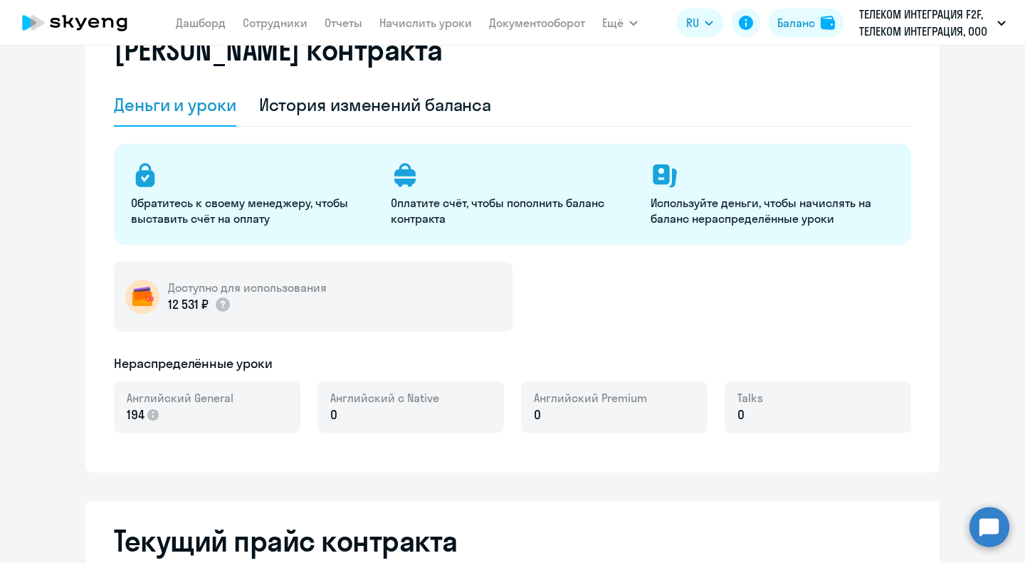
select select "english_adult_not_native_speaker"
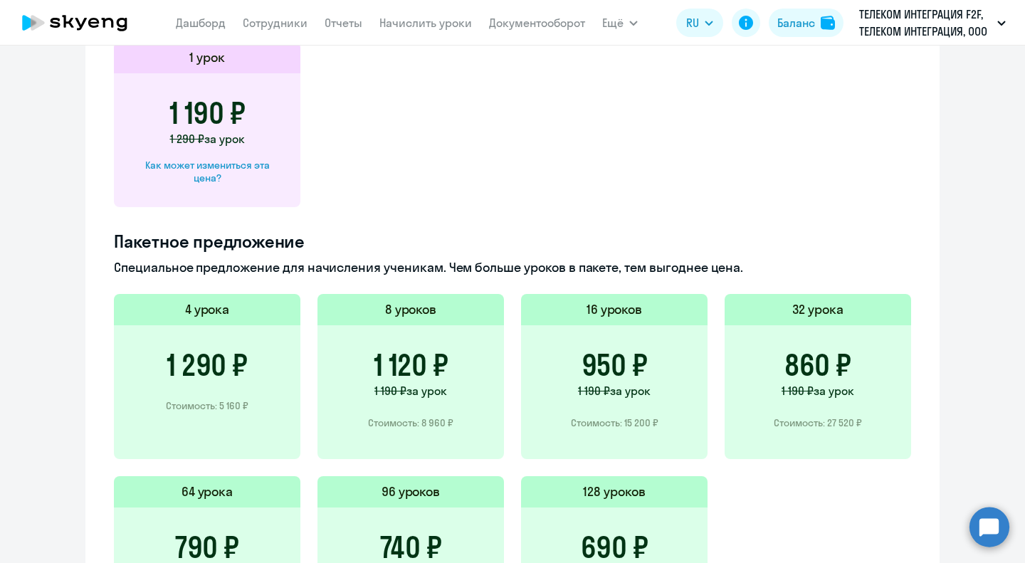
scroll to position [969, 0]
